Goal: Navigation & Orientation: Find specific page/section

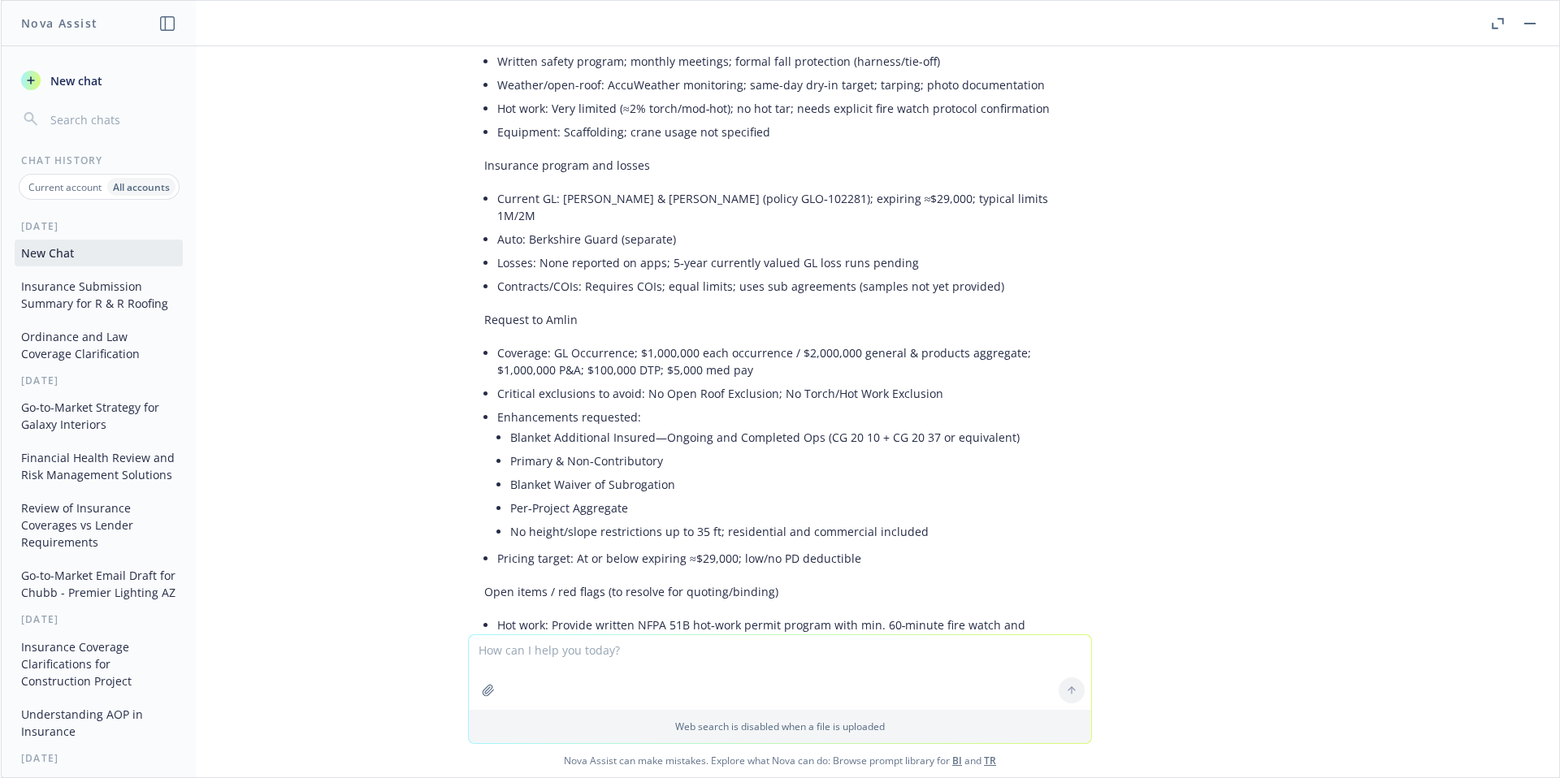
scroll to position [1278, 0]
